Goal: Navigation & Orientation: Find specific page/section

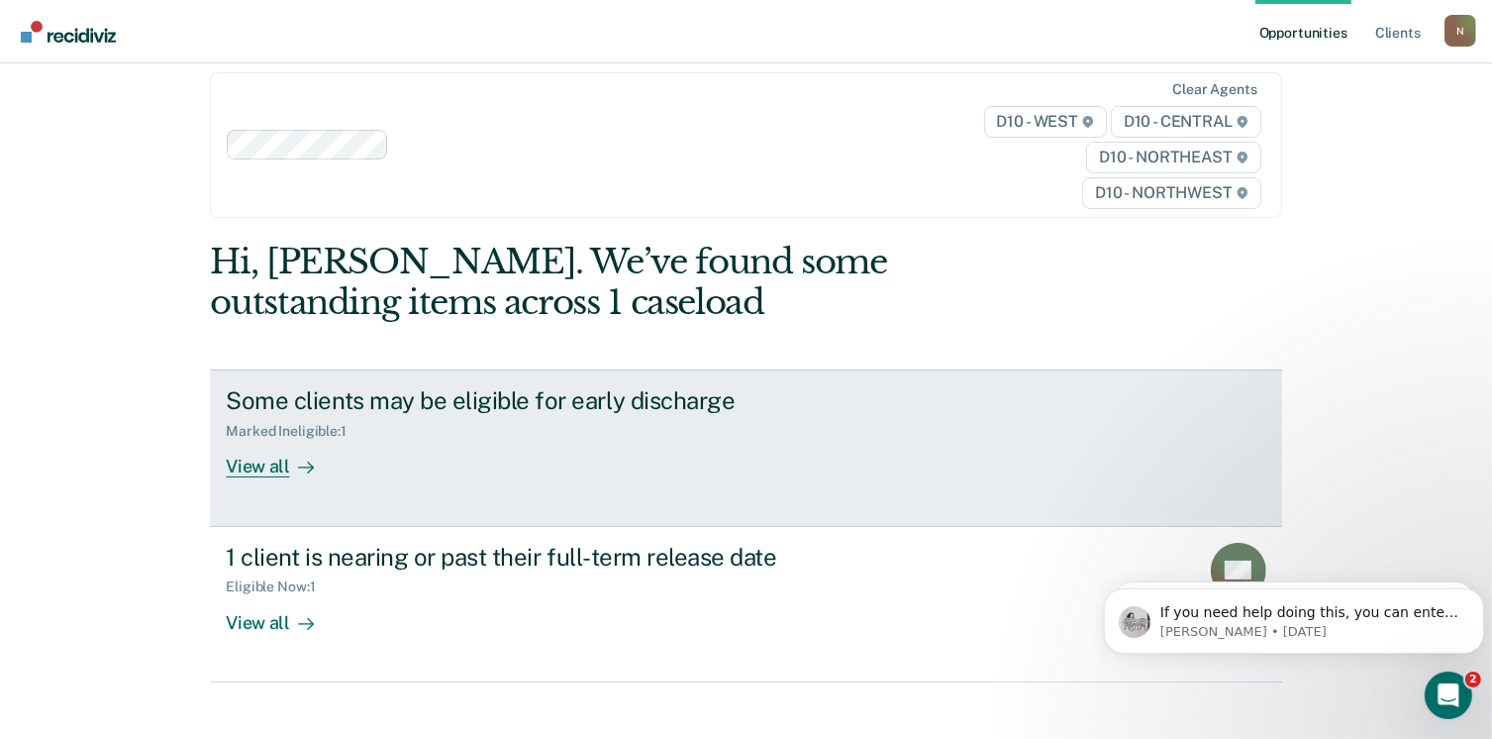
scroll to position [42, 0]
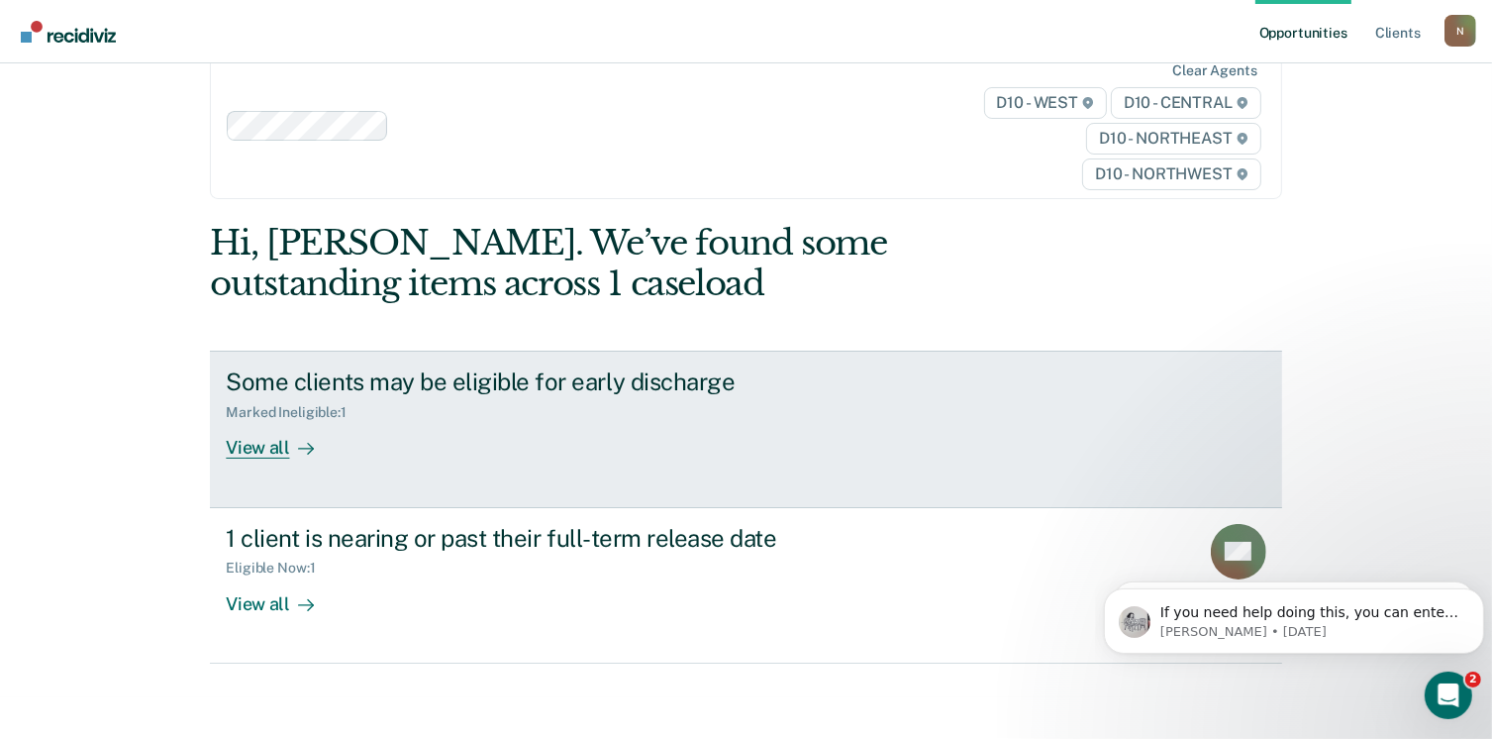
click at [247, 444] on div "View all" at bounding box center [281, 440] width 111 height 39
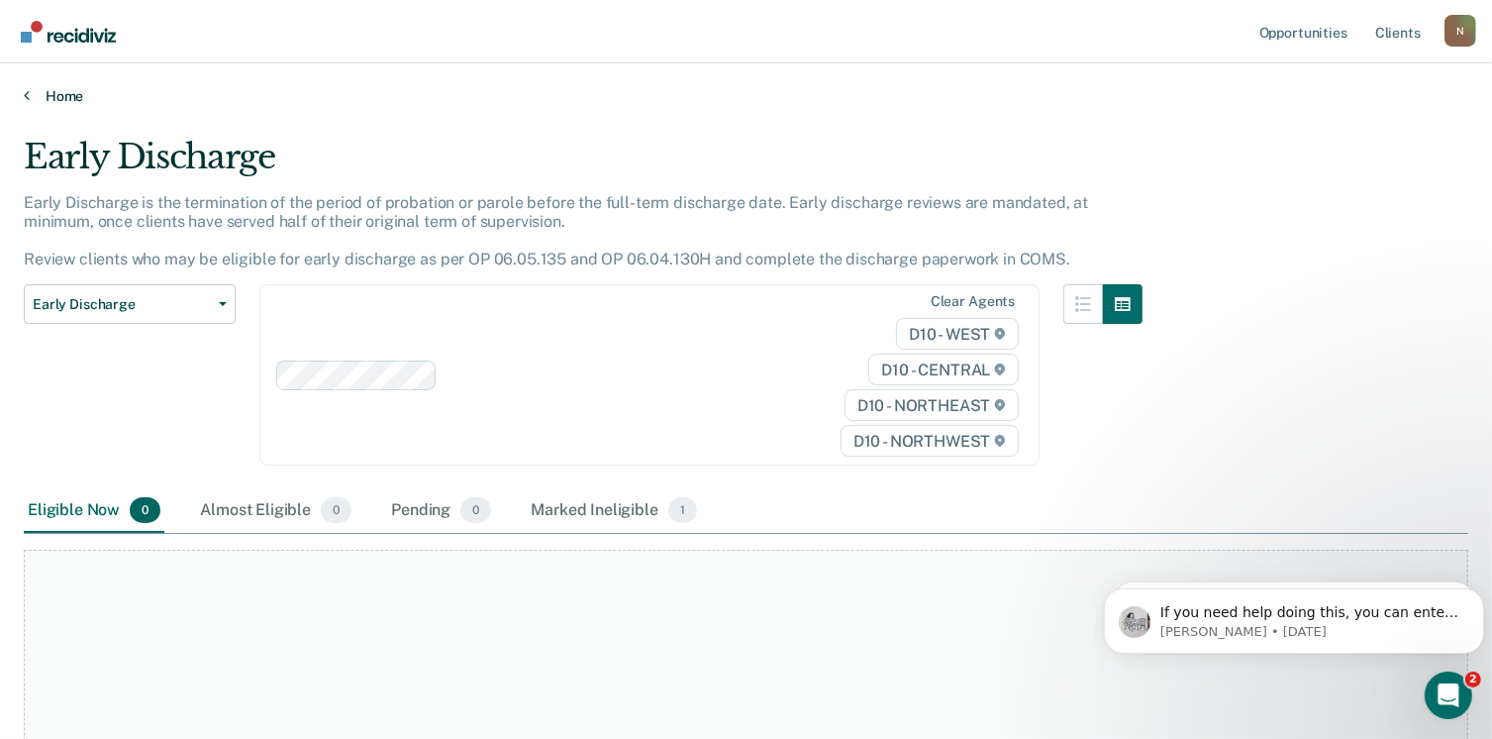
click at [28, 94] on icon at bounding box center [27, 95] width 6 height 16
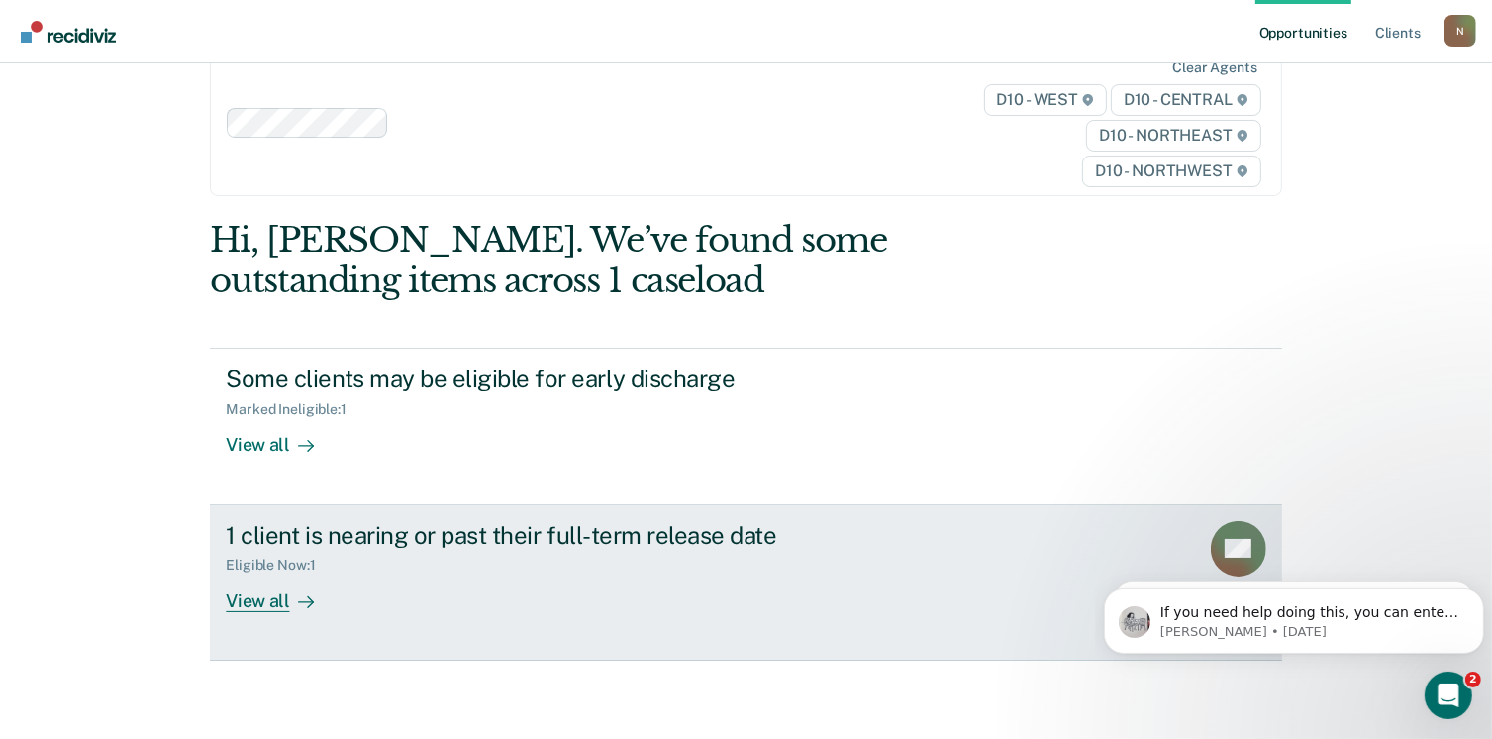
scroll to position [86, 0]
